Goal: Task Accomplishment & Management: Manage account settings

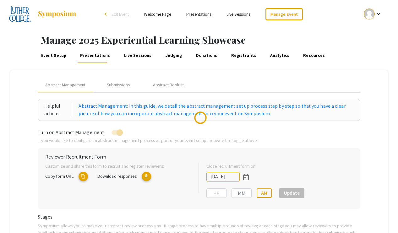
type input "[DATE]"
type input "11"
type input "59"
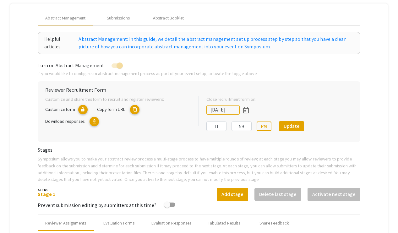
scroll to position [57, 0]
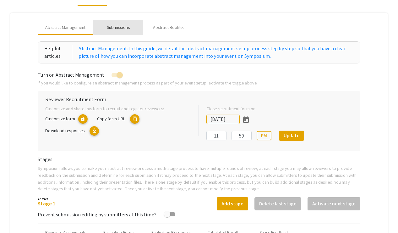
click at [122, 28] on div "Submissions" at bounding box center [118, 27] width 23 height 7
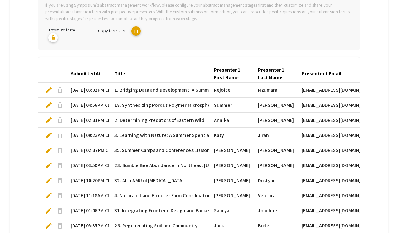
scroll to position [213, 0]
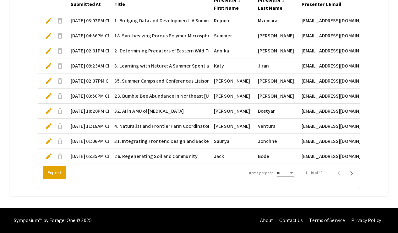
click at [291, 173] on div "Items per page:" at bounding box center [291, 173] width 3 height 2
click at [285, 186] on span "25" at bounding box center [285, 184] width 18 height 11
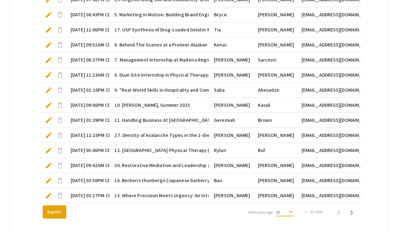
scroll to position [439, 0]
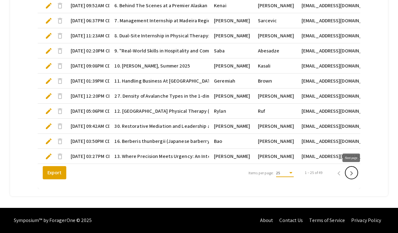
click at [351, 171] on icon "Next page" at bounding box center [351, 173] width 9 height 9
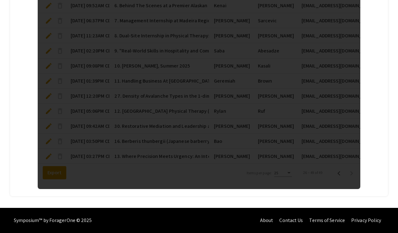
scroll to position [424, 0]
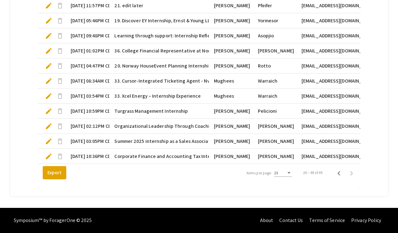
click at [49, 125] on span "edit" at bounding box center [49, 126] width 8 height 8
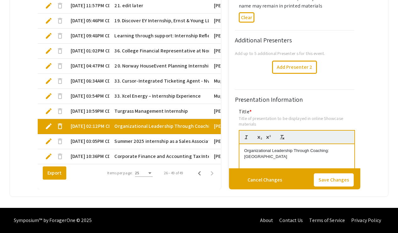
scroll to position [0, 0]
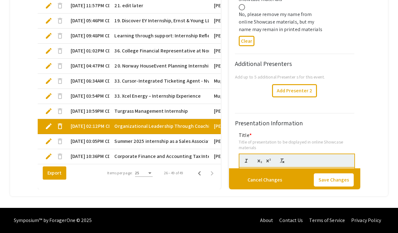
type input "1"
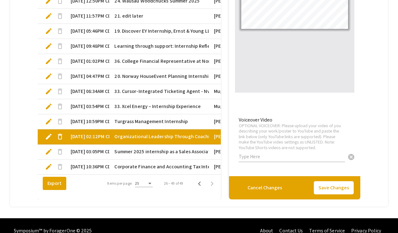
scroll to position [428, 0]
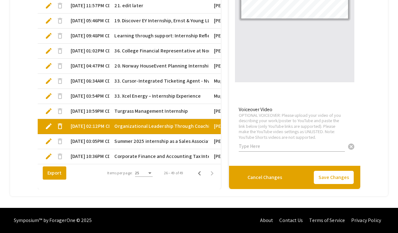
click at [48, 142] on span "edit" at bounding box center [49, 142] width 8 height 8
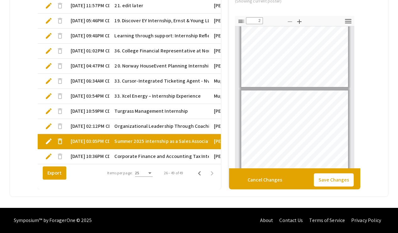
scroll to position [1199, 0]
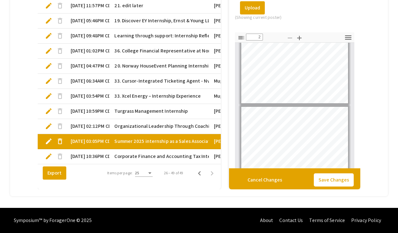
type input "1"
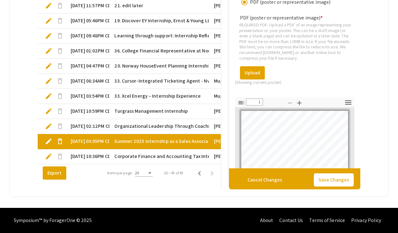
scroll to position [1118, 0]
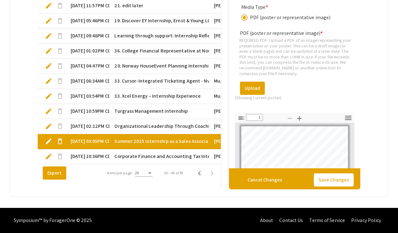
click at [165, 155] on span "Corporate Finance and Accounting Tax Intern—The Standard" at bounding box center [181, 157] width 135 height 8
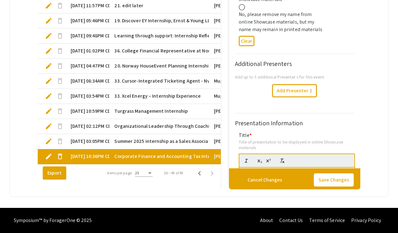
type input "1"
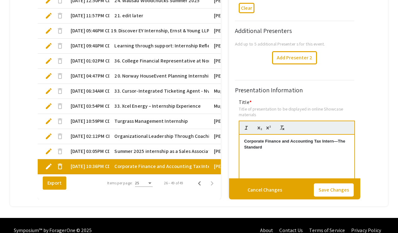
scroll to position [428, 0]
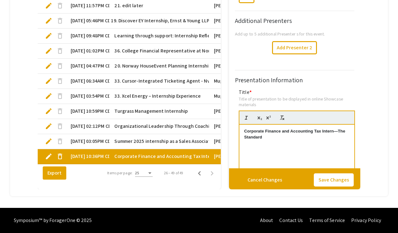
click at [48, 142] on span "edit" at bounding box center [49, 142] width 8 height 8
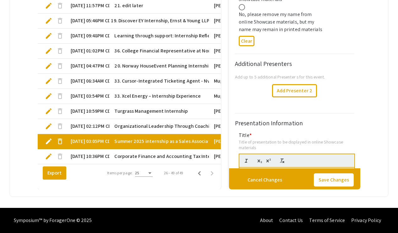
type input "1"
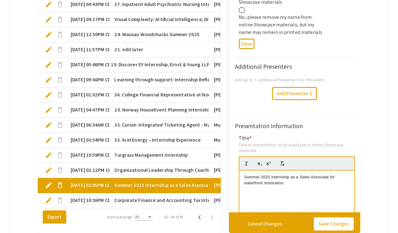
scroll to position [389, 0]
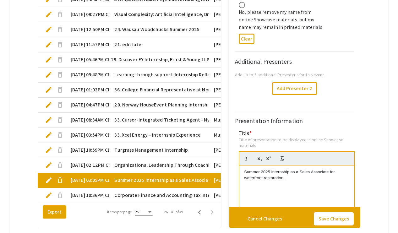
click at [149, 164] on span "Organizational Leadership Through Coaching: [GEOGRAPHIC_DATA]" at bounding box center [188, 165] width 149 height 8
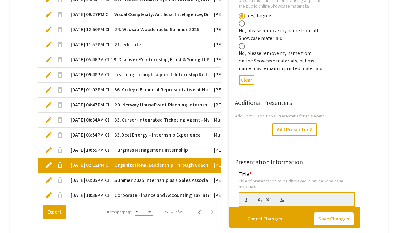
type input "1"
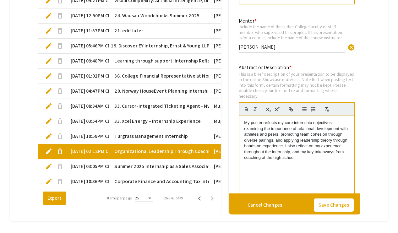
scroll to position [428, 0]
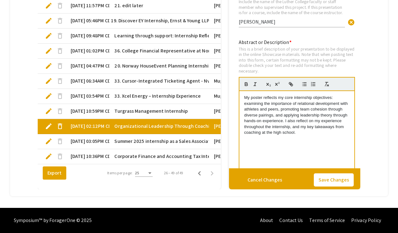
click at [157, 141] on span "Summer 2025 internship as a Sales Associate for waterfront restoration." at bounding box center [193, 142] width 159 height 8
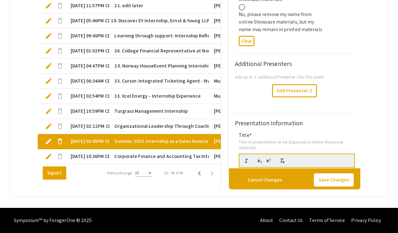
type input "1"
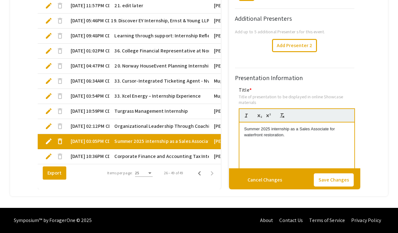
scroll to position [3, 0]
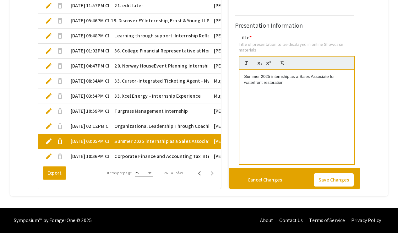
click at [243, 75] on div "Summer 2025 internship as a Sales Associate for waterfront restoration." at bounding box center [296, 117] width 115 height 94
click at [327, 179] on button "Save Changes" at bounding box center [334, 179] width 40 height 13
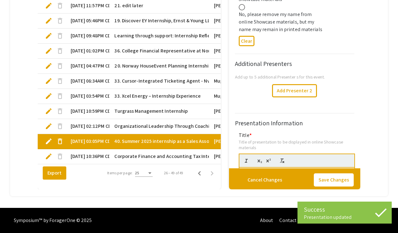
type input "1"
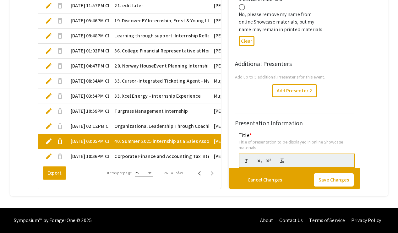
click at [103, 155] on mat-cell "[DATE] 10:36PM CDT" at bounding box center [88, 156] width 44 height 15
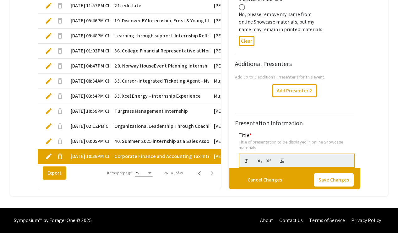
type input "1"
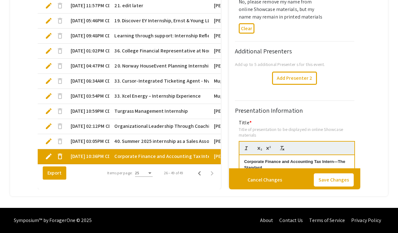
scroll to position [35, 0]
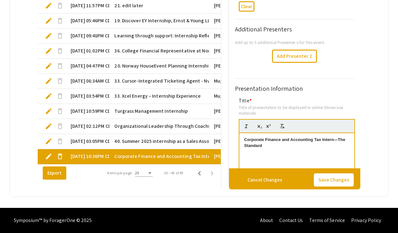
click at [243, 140] on div "Corporate Finance and Accounting Tax Intern—The Standard" at bounding box center [296, 180] width 115 height 94
click at [322, 178] on button "Save Changes" at bounding box center [334, 179] width 40 height 13
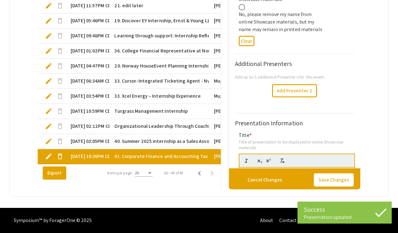
type input "1"
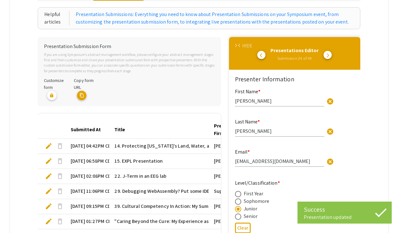
scroll to position [68, 0]
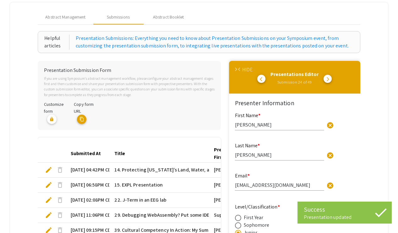
click at [239, 71] on span "arrow_back_ios" at bounding box center [240, 70] width 4 height 4
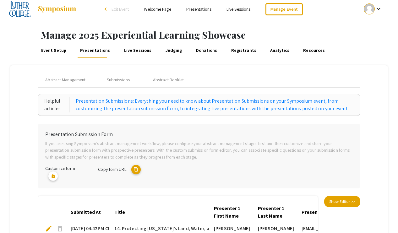
scroll to position [0, 0]
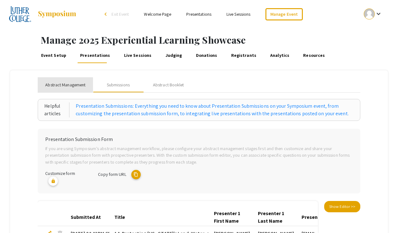
click at [63, 84] on span "Abstract Management" at bounding box center [65, 85] width 40 height 7
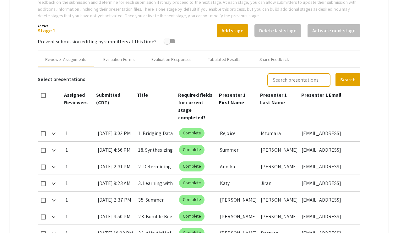
scroll to position [220, 0]
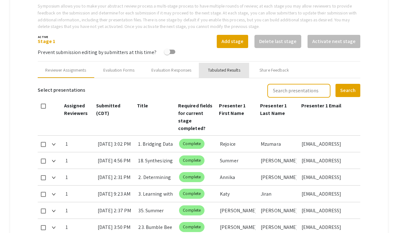
click at [220, 66] on div "Tabulated Results" at bounding box center [224, 70] width 50 height 15
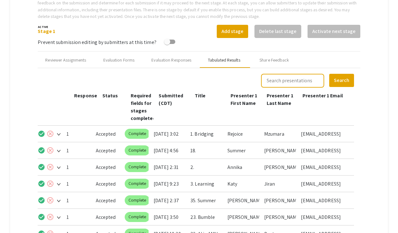
scroll to position [348, 0]
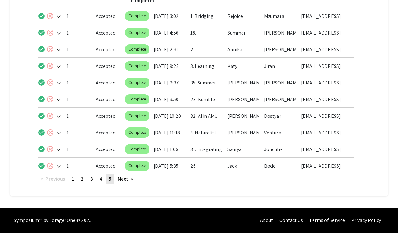
click at [111, 177] on span "5" at bounding box center [110, 179] width 3 height 7
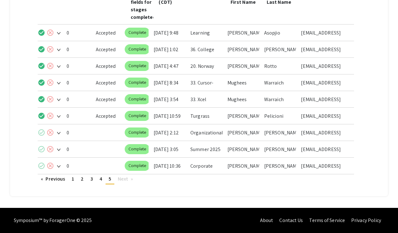
click at [44, 133] on mat-icon "check_circle" at bounding box center [42, 133] width 8 height 8
click at [41, 148] on mat-icon "check_circle" at bounding box center [42, 149] width 8 height 8
click at [41, 164] on mat-icon "check_circle" at bounding box center [42, 166] width 8 height 8
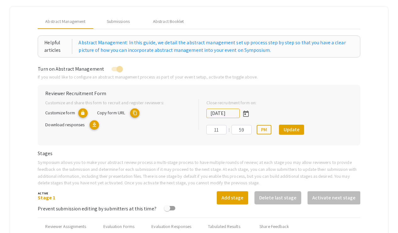
scroll to position [37, 0]
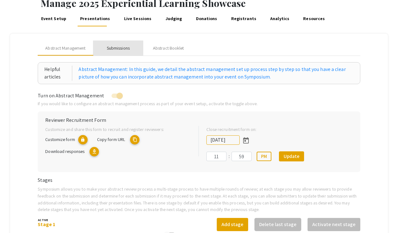
click at [110, 46] on div "Submissions" at bounding box center [118, 48] width 23 height 7
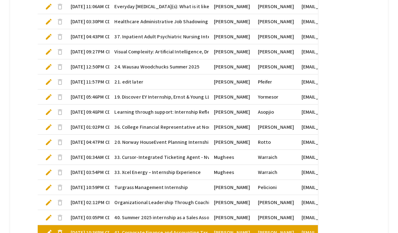
scroll to position [424, 0]
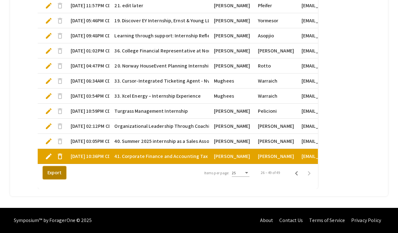
click at [58, 172] on button "Export" at bounding box center [55, 172] width 24 height 13
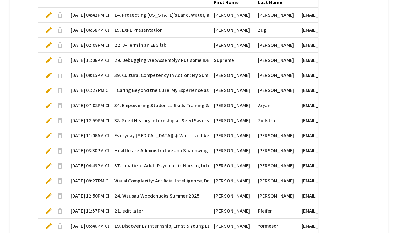
scroll to position [0, 0]
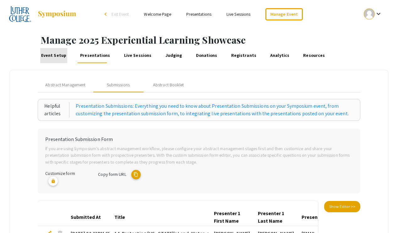
click at [58, 57] on link "Event Setup" at bounding box center [53, 55] width 27 height 15
